Goal: Check status: Check status

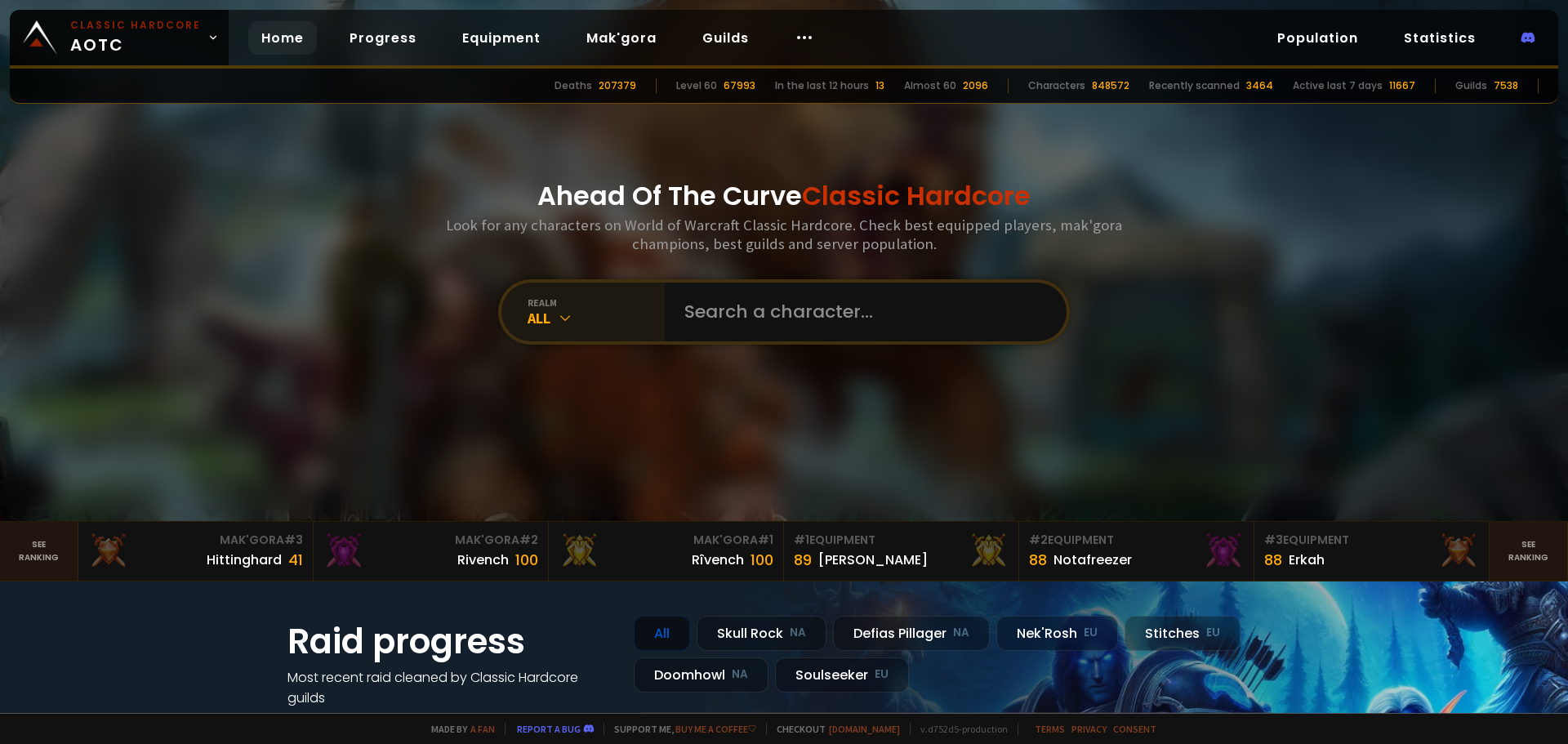
click at [561, 321] on icon at bounding box center [566, 318] width 17 height 17
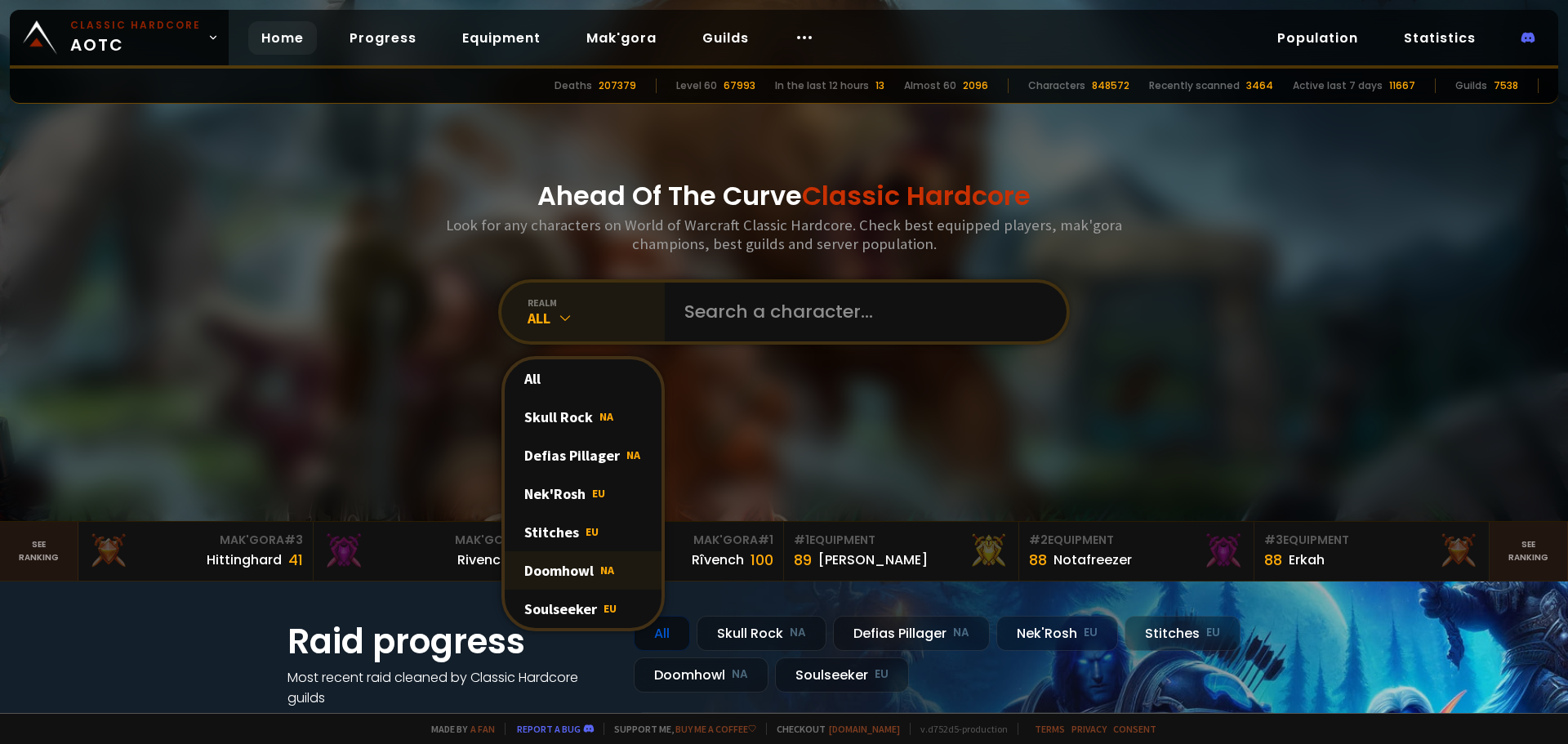
click at [566, 572] on div "Doomhowl NA" at bounding box center [583, 571] width 157 height 38
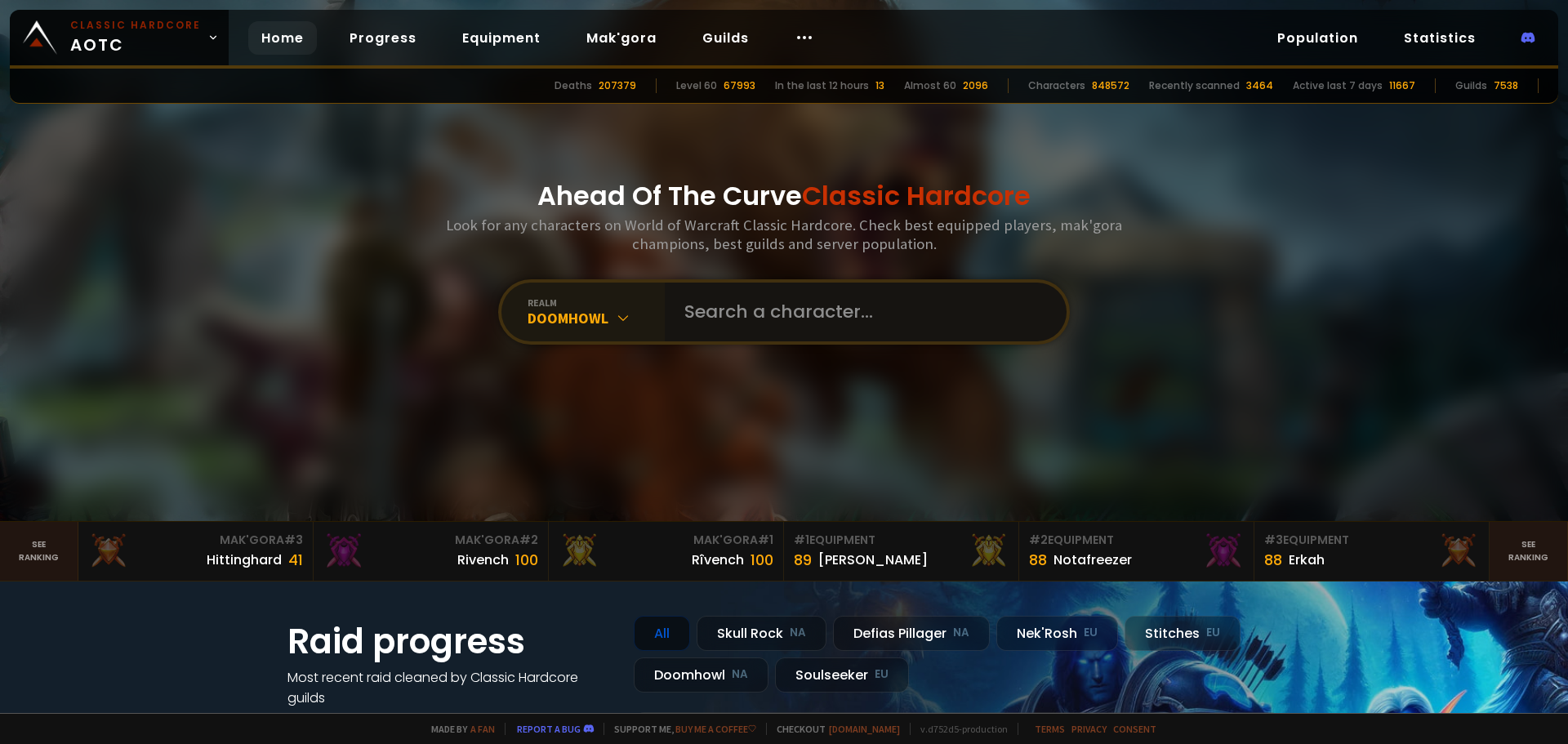
click at [759, 318] on input "text" at bounding box center [860, 311] width 372 height 59
type input "noizyboiz"
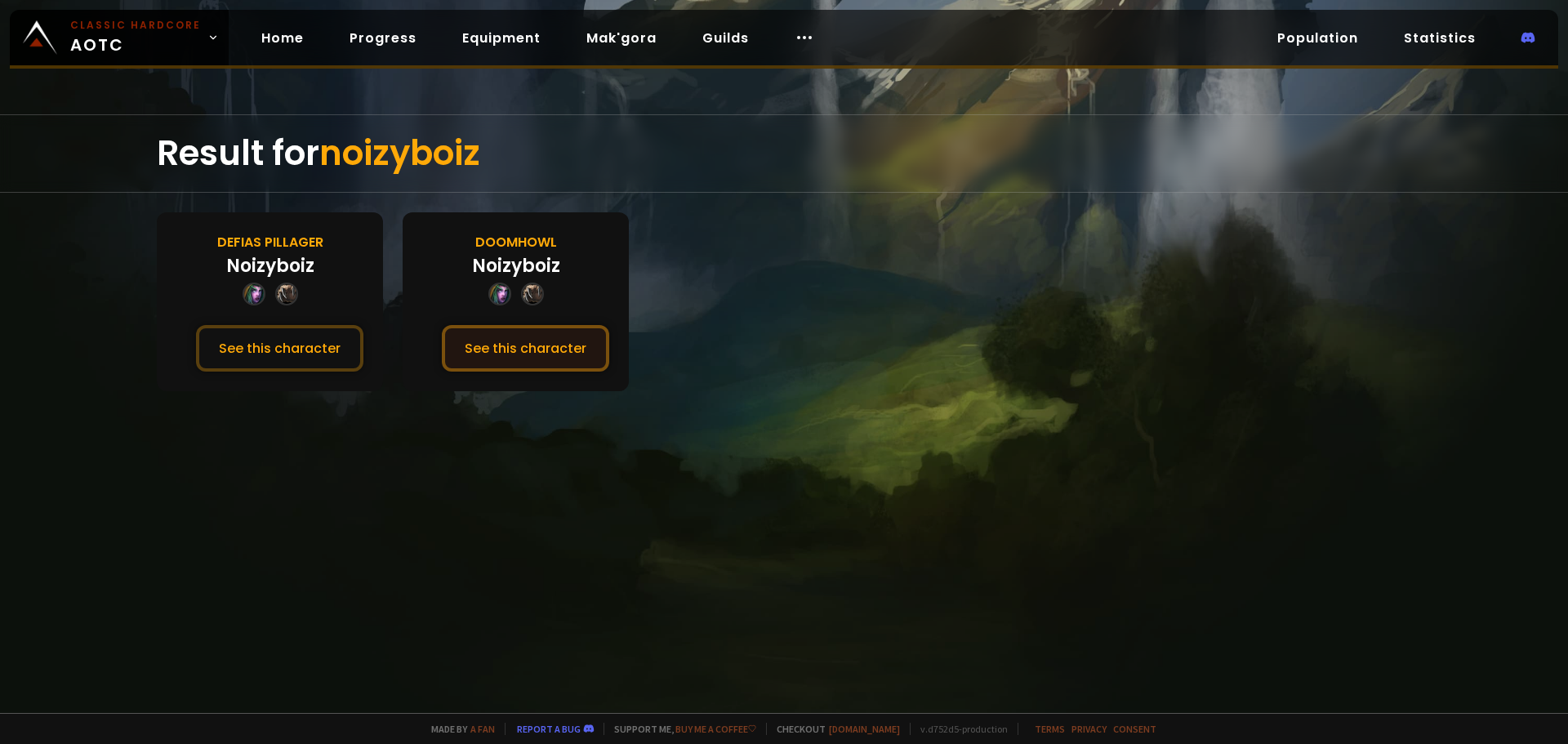
click at [572, 350] on button "See this character" at bounding box center [525, 348] width 168 height 46
